Goal: Transaction & Acquisition: Purchase product/service

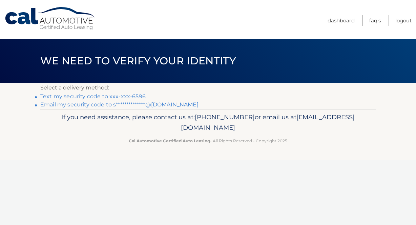
click at [139, 96] on link "Text my security code to xxx-xxx-6596" at bounding box center [92, 96] width 105 height 6
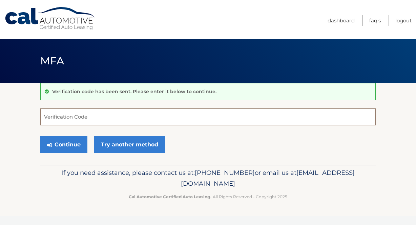
click at [125, 117] on input "Verification Code" at bounding box center [207, 116] width 335 height 17
click at [128, 116] on input "Verification Code" at bounding box center [207, 116] width 335 height 17
type input "991433"
click at [40, 136] on button "Continue" at bounding box center [63, 144] width 47 height 17
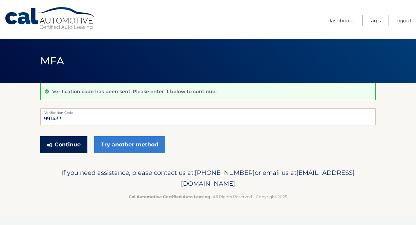
click at [74, 147] on button "Continue" at bounding box center [63, 144] width 47 height 17
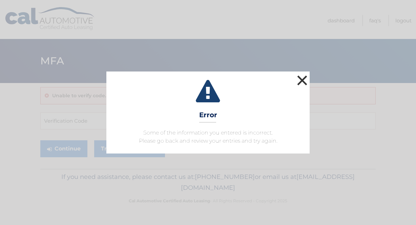
click at [302, 80] on button "×" at bounding box center [302, 80] width 14 height 14
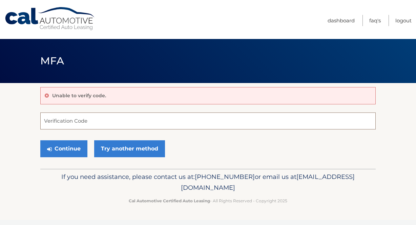
click at [54, 126] on input "Verification Code" at bounding box center [207, 120] width 335 height 17
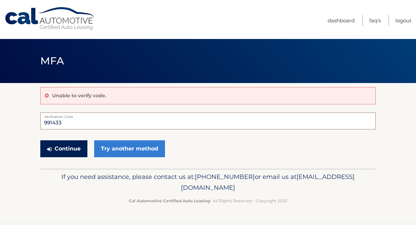
type input "991433"
click at [53, 149] on button "Continue" at bounding box center [63, 148] width 47 height 17
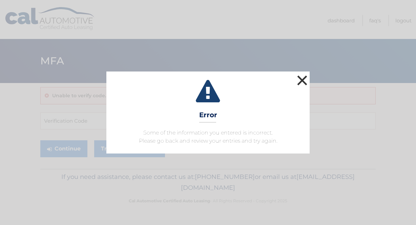
click at [305, 80] on button "×" at bounding box center [302, 80] width 14 height 14
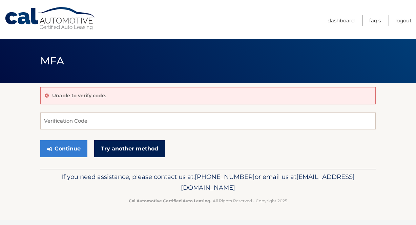
click at [116, 149] on link "Try another method" at bounding box center [129, 148] width 71 height 17
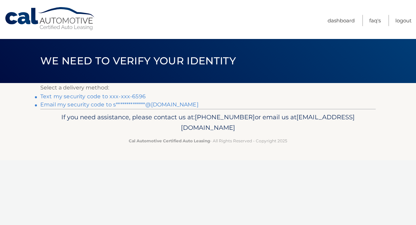
click at [131, 99] on link "Text my security code to xxx-xxx-6596" at bounding box center [92, 96] width 105 height 6
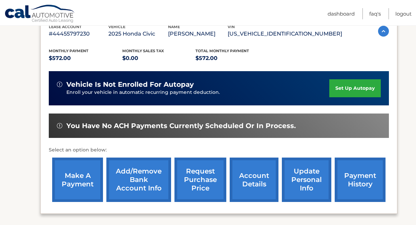
scroll to position [126, 0]
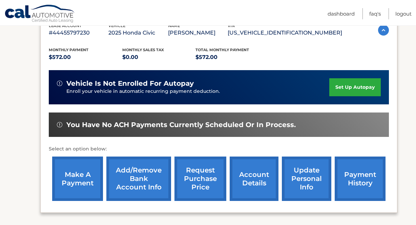
click at [84, 185] on link "make a payment" at bounding box center [77, 178] width 51 height 44
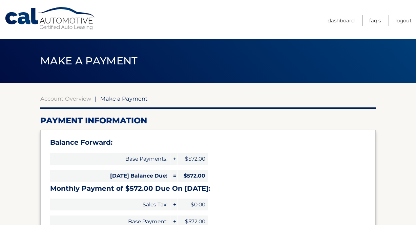
select select "N2Q0ZWY0NjMtZTg0OS00MDQ2LWI1ZTAtMTJkNzU2MTYzZDlh"
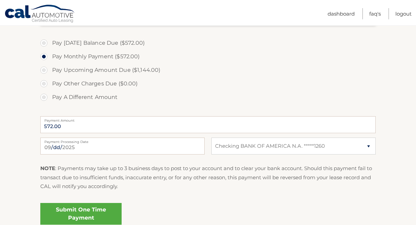
scroll to position [228, 0]
click at [78, 208] on link "Submit One Time Payment" at bounding box center [80, 213] width 81 height 22
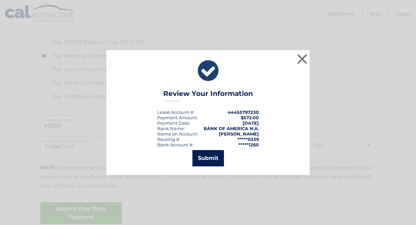
click at [219, 158] on button "Submit" at bounding box center [207, 158] width 31 height 16
